Goal: Find specific fact: Find contact information

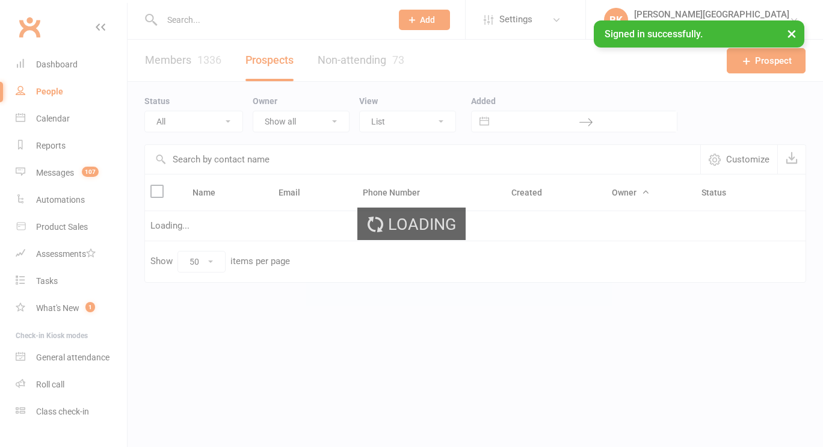
select select "50"
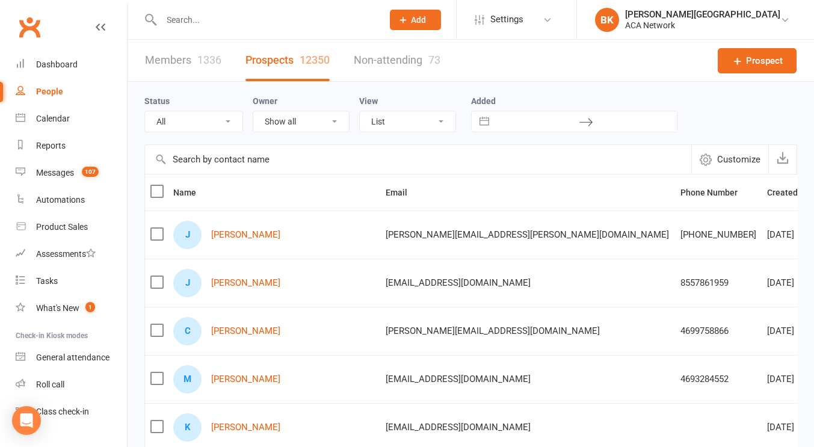
click at [491, 162] on input "text" at bounding box center [418, 159] width 546 height 29
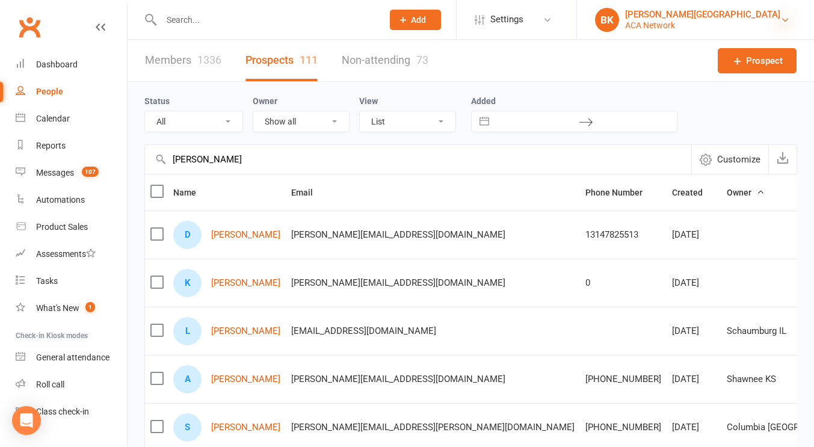
type input "[PERSON_NAME]"
click at [786, 19] on icon at bounding box center [785, 20] width 10 height 10
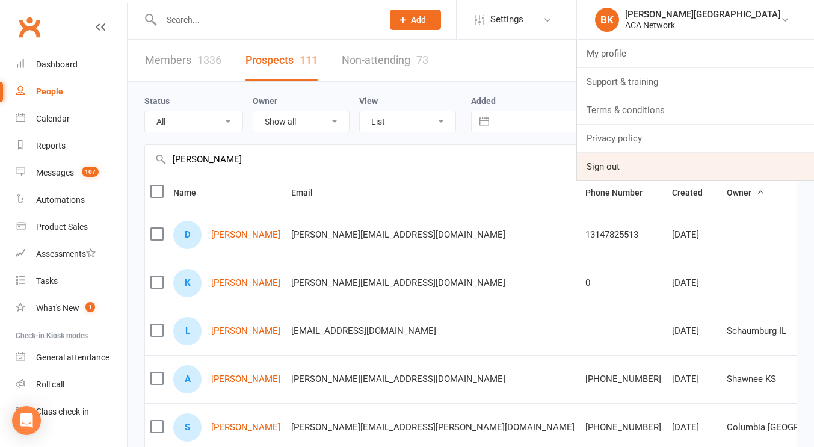
click at [694, 164] on link "Sign out" at bounding box center [695, 167] width 237 height 28
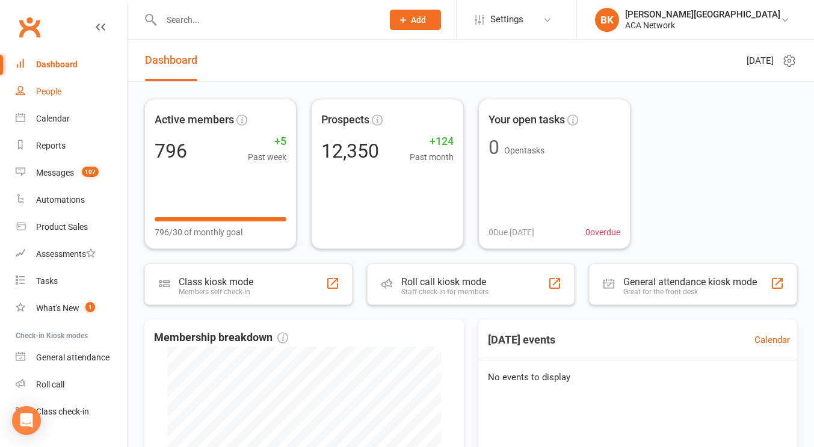
click at [39, 101] on link "People" at bounding box center [71, 91] width 111 height 27
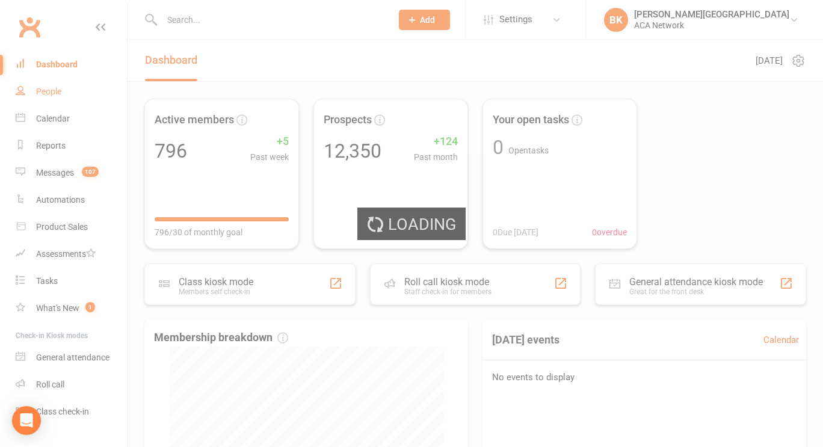
select select "100"
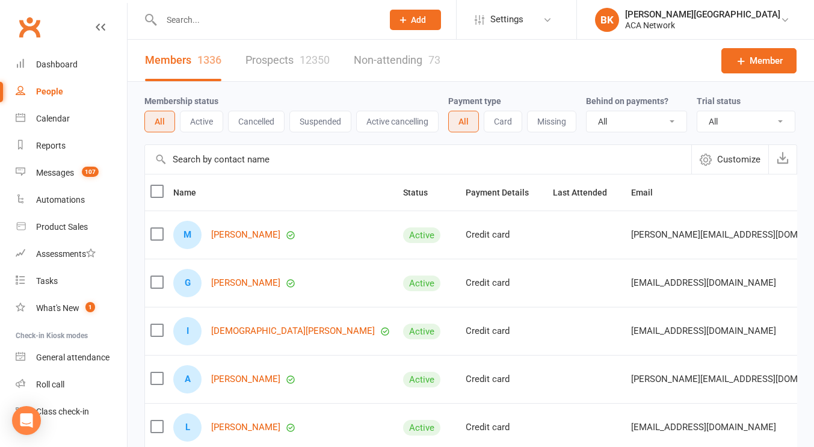
click at [259, 168] on input "text" at bounding box center [418, 159] width 546 height 29
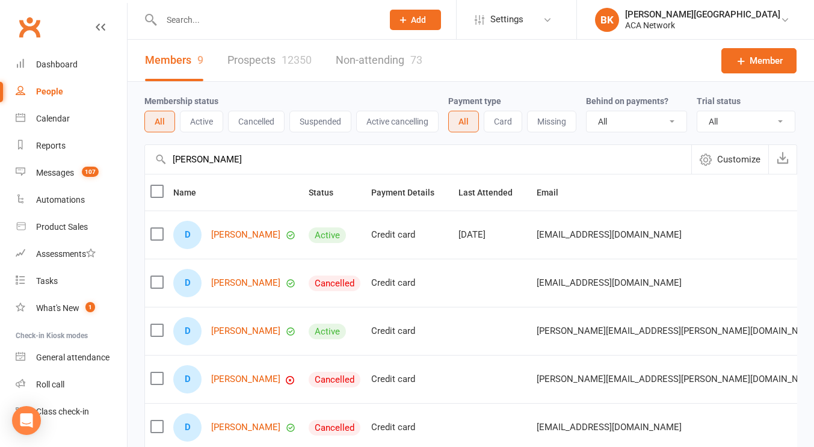
type input "daniel"
drag, startPoint x: 707, startPoint y: 242, endPoint x: 573, endPoint y: 248, distance: 134.3
click at [573, 240] on div "dmyers@myersnavigation.com" at bounding box center [678, 235] width 283 height 10
copy span "dmyers@myersnavigation.com"
